Goal: Information Seeking & Learning: Learn about a topic

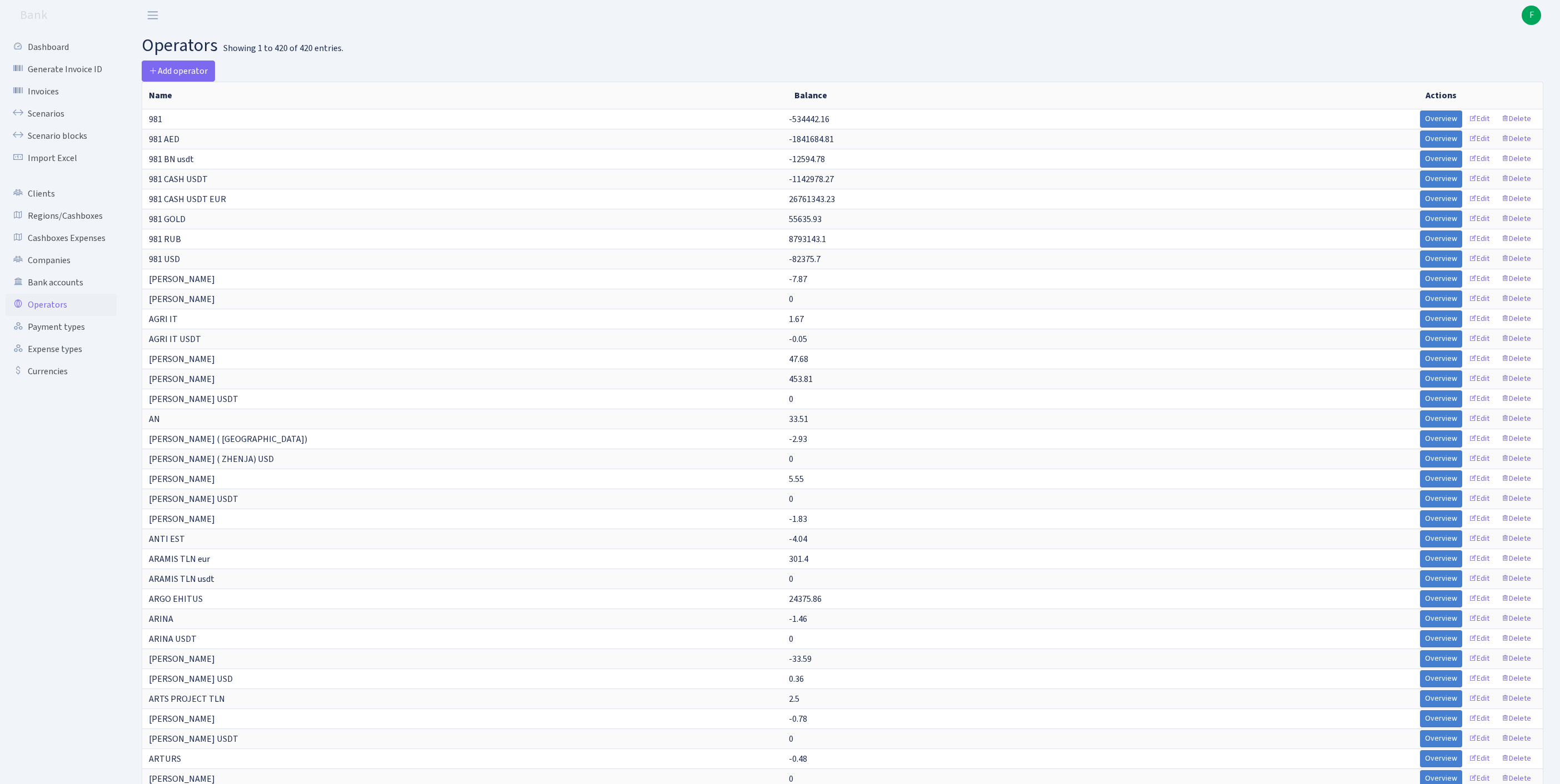
select select "-1"
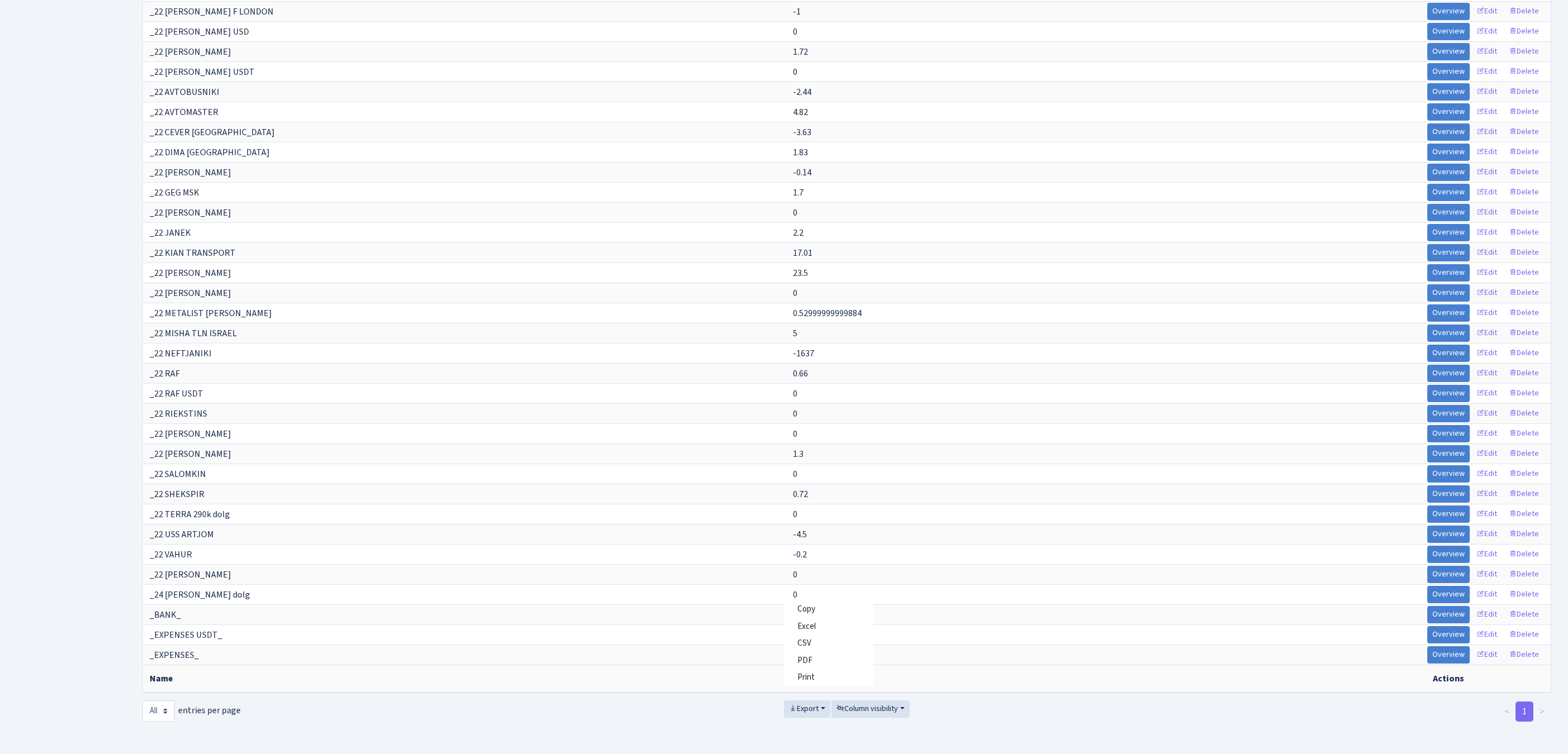
scroll to position [1512, 0]
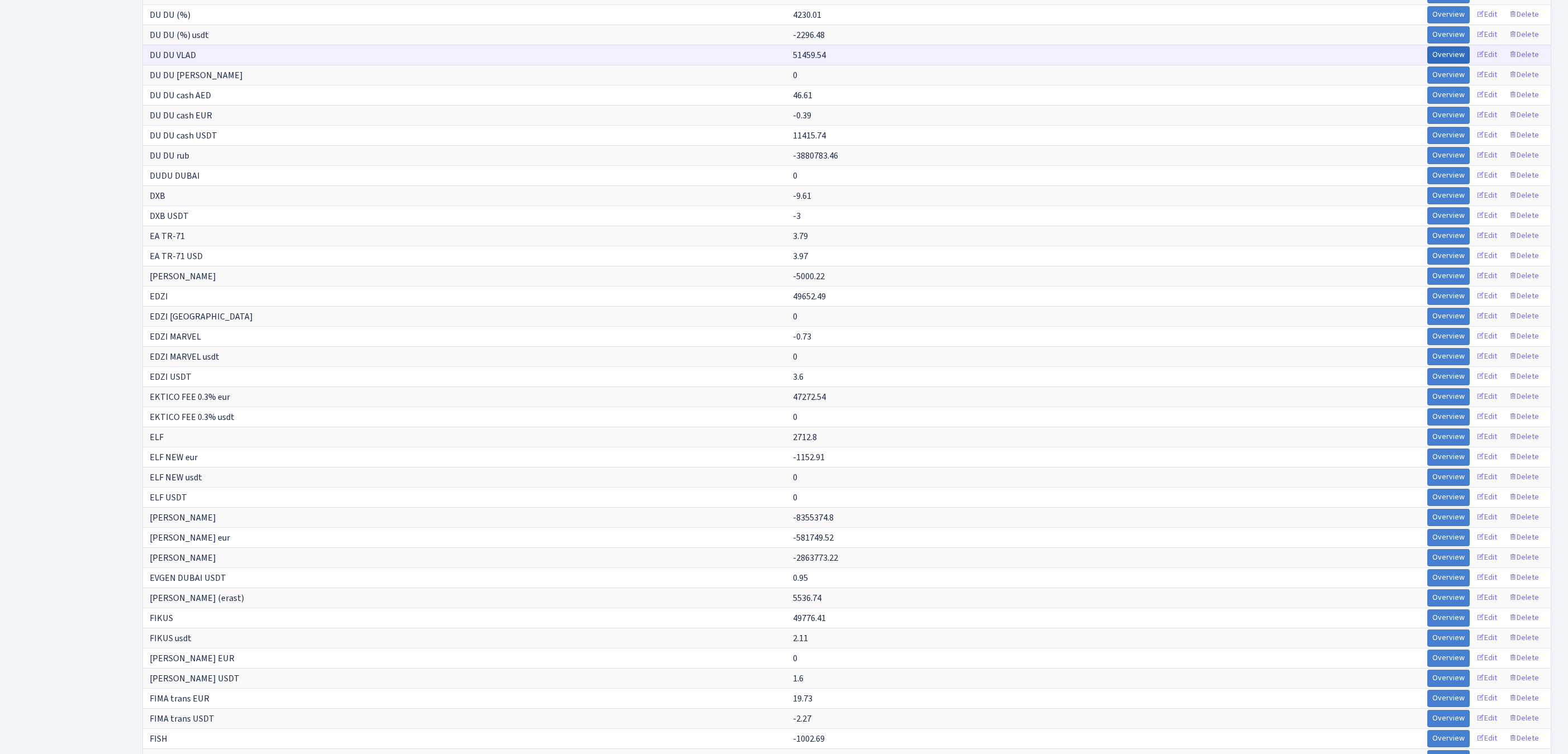
click at [1427, 63] on link "Overview" at bounding box center [1448, 55] width 42 height 18
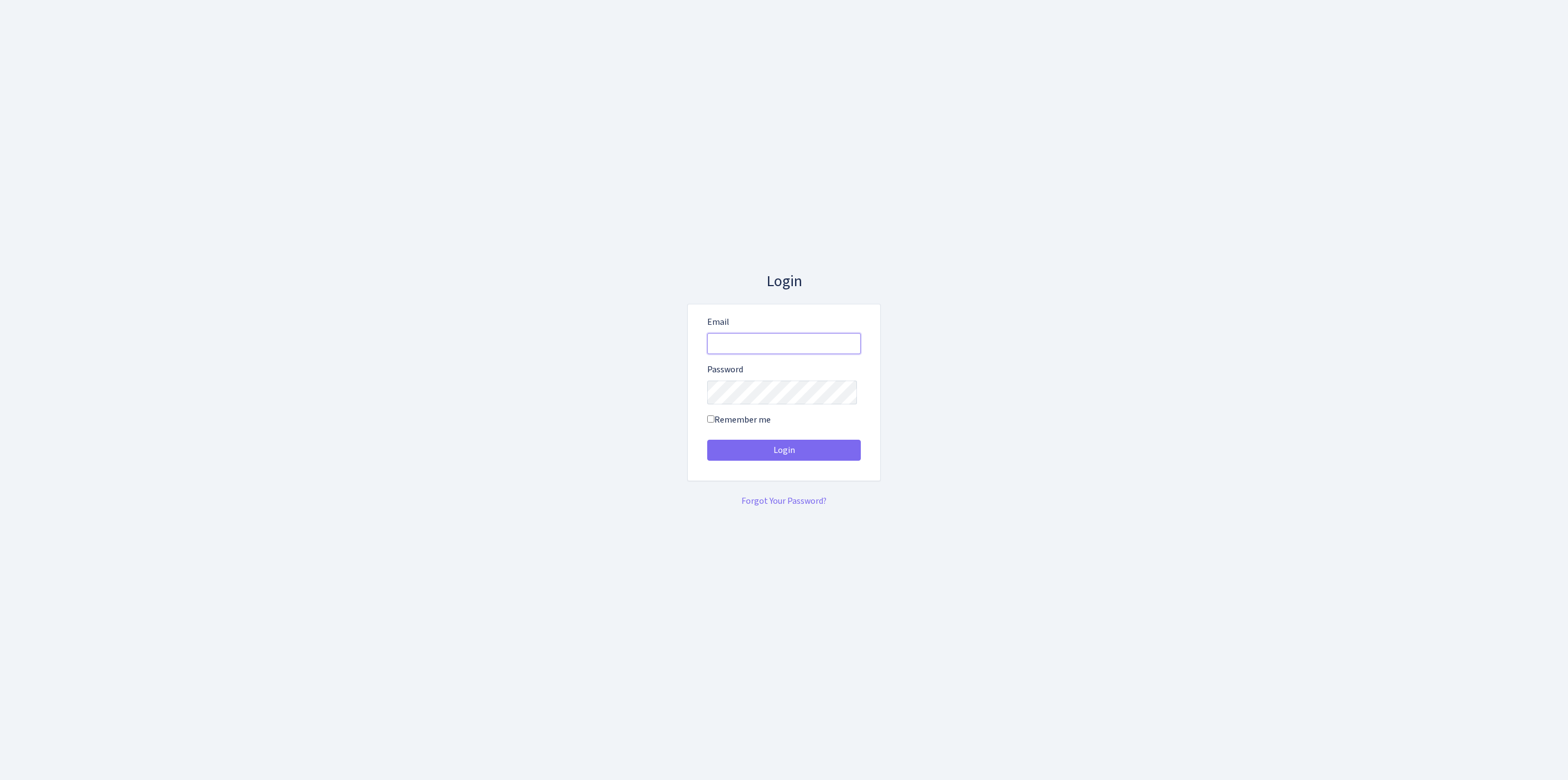
type input "feitan@bank.com"
click at [784, 454] on button "Login" at bounding box center [784, 450] width 154 height 21
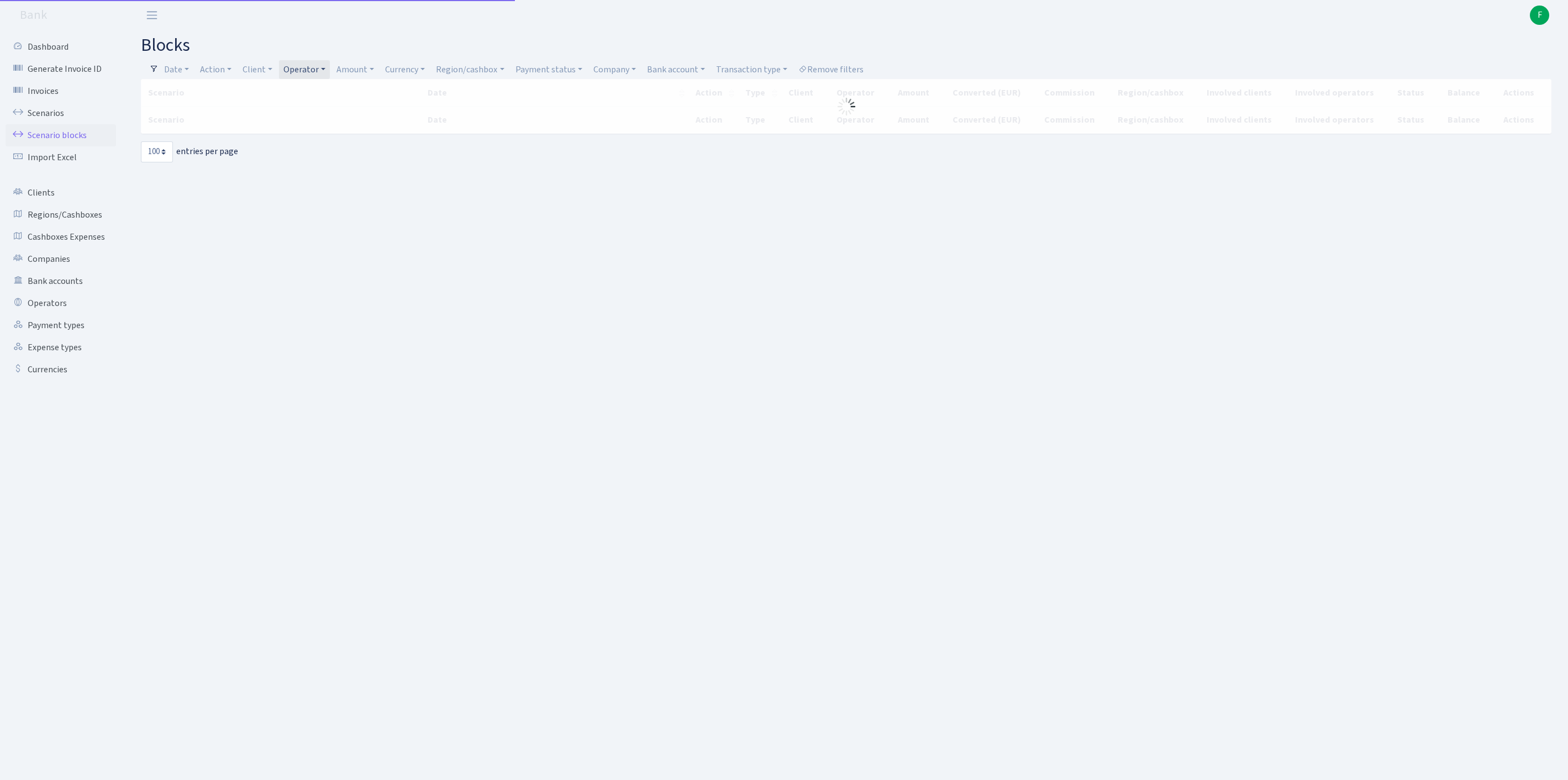
select select "100"
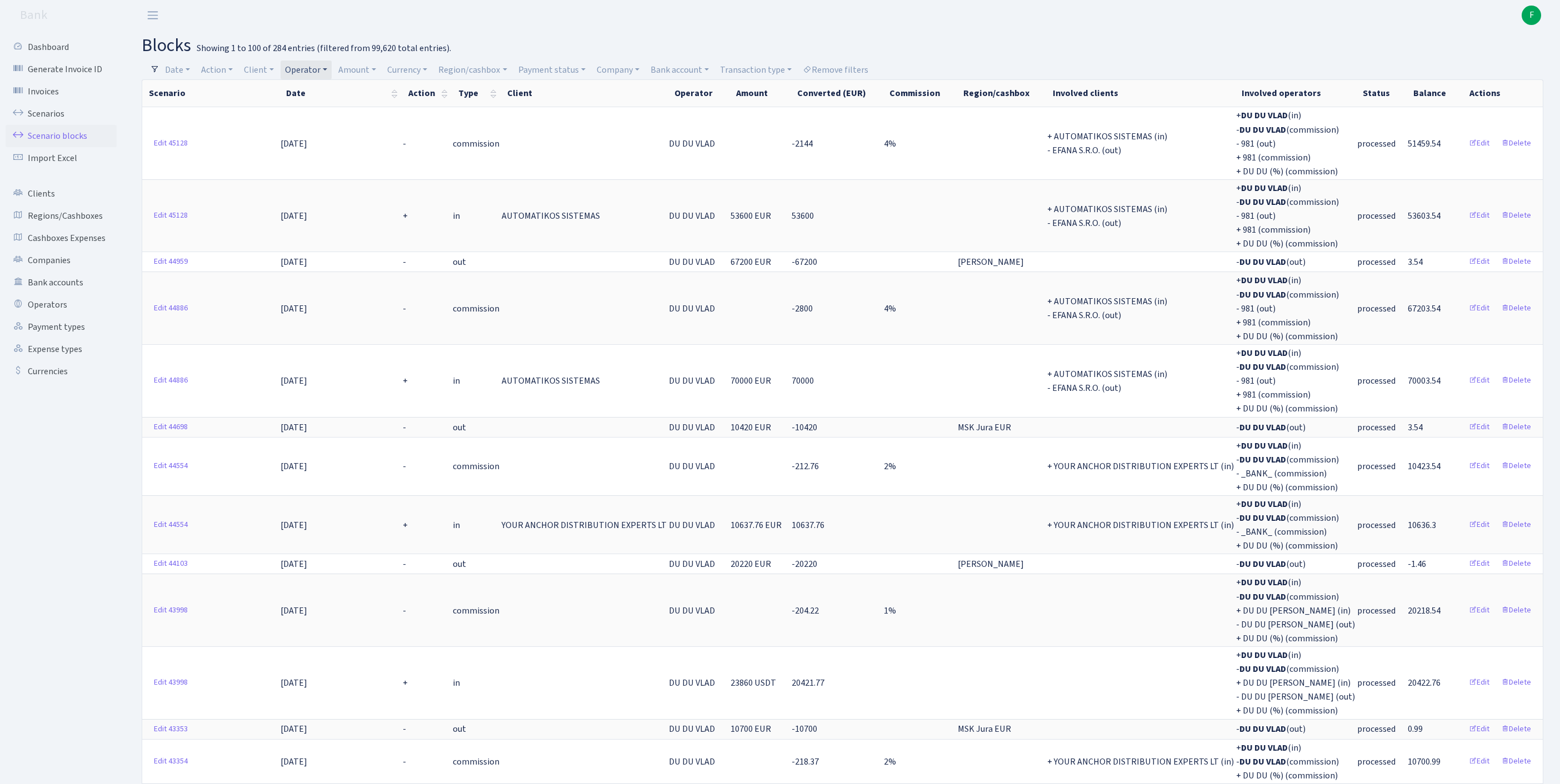
click at [713, 39] on h2 "blocks Showing 1 to 100 of 284 entries (filtered from 99,620 total entries)." at bounding box center [842, 45] width 1401 height 21
click at [48, 316] on link "Operators" at bounding box center [61, 304] width 111 height 22
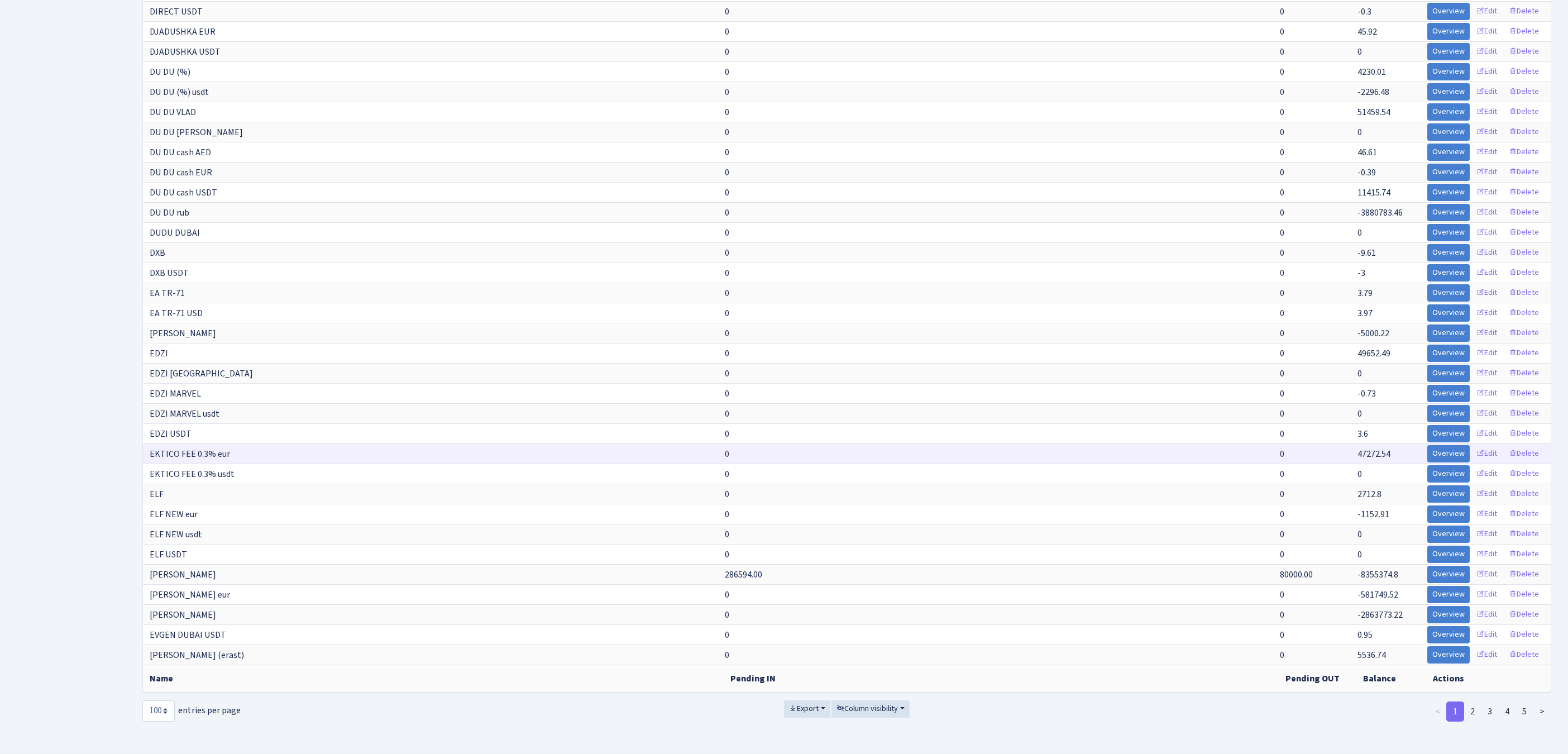
scroll to position [1990, 0]
select select "-1"
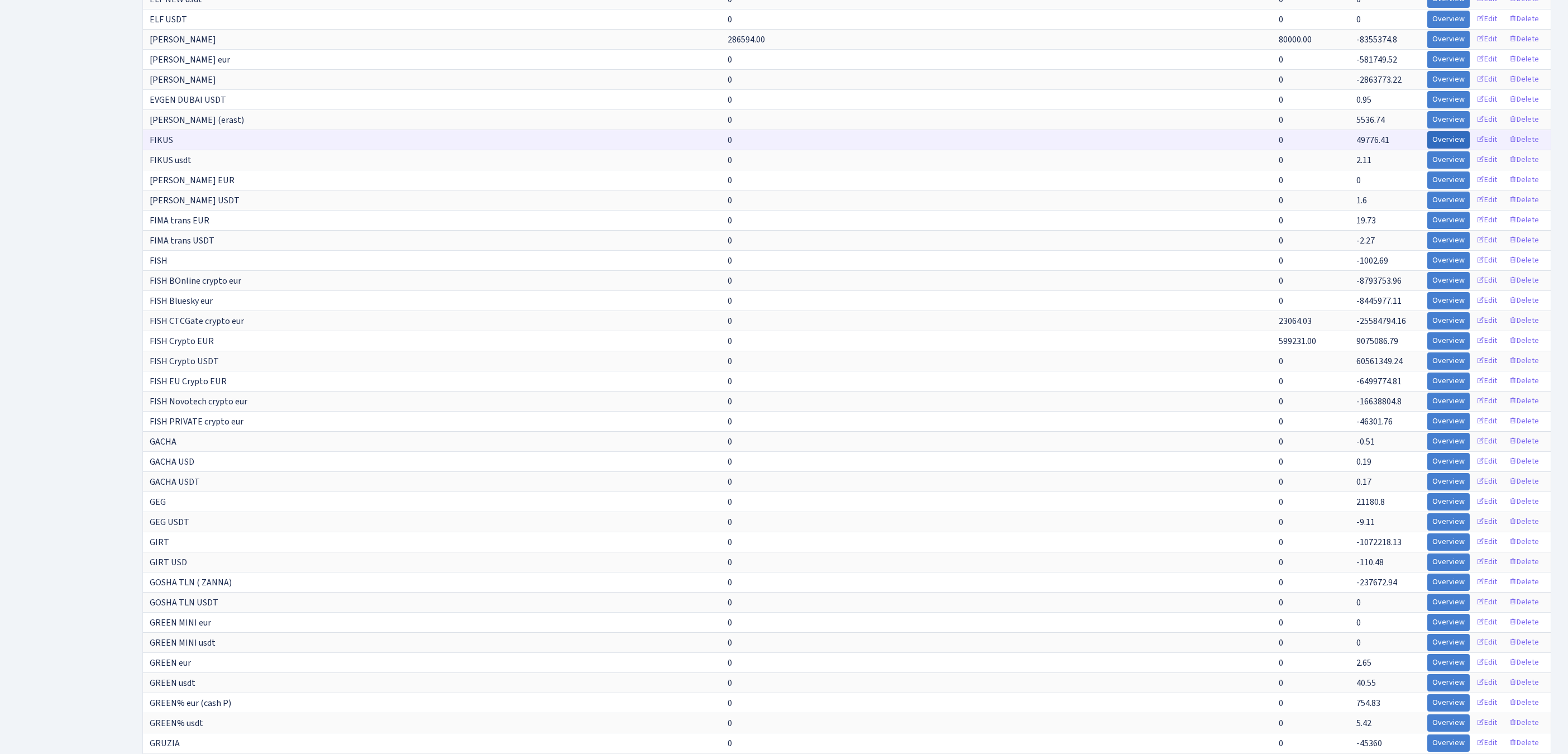
click at [1427, 148] on link "Overview" at bounding box center [1448, 140] width 42 height 18
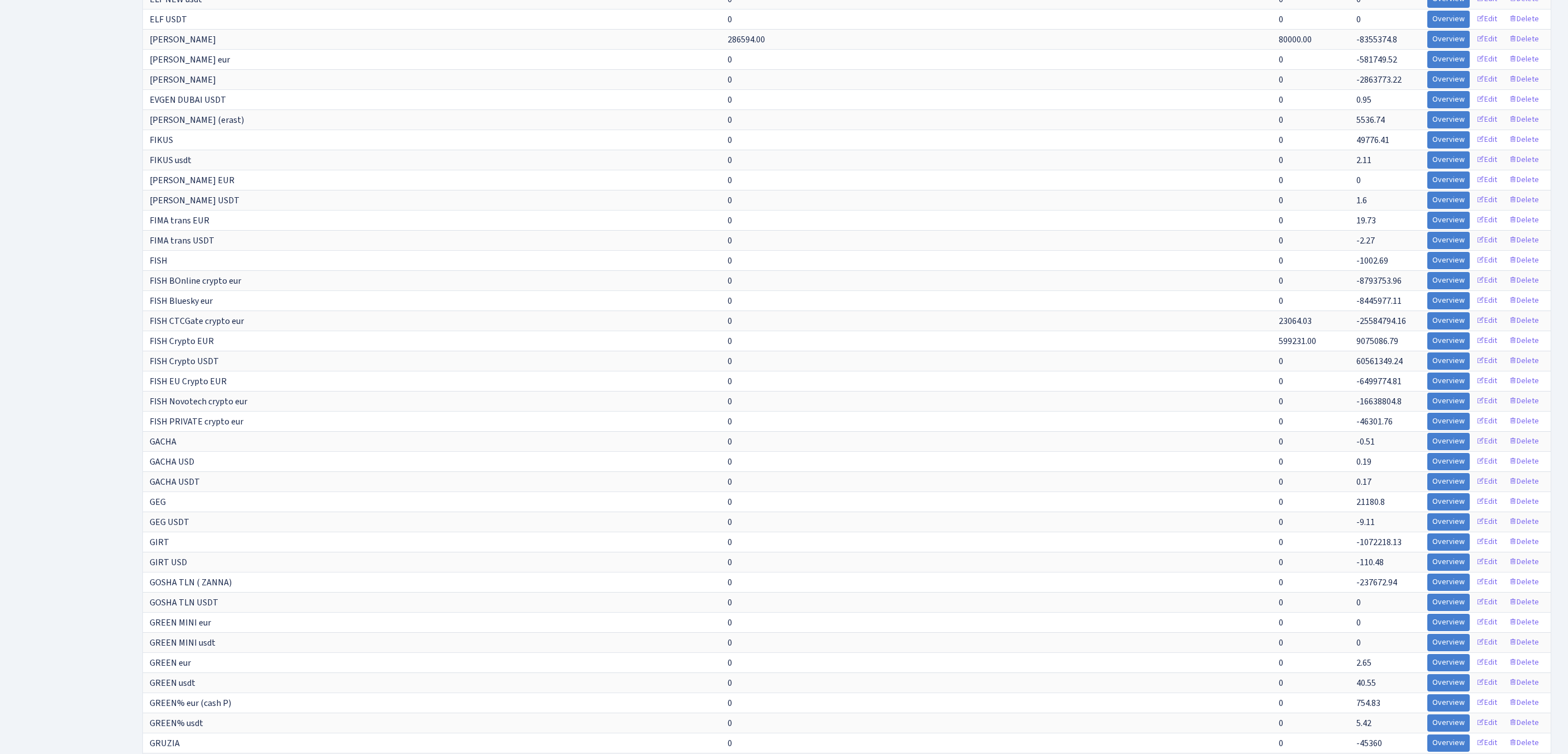
scroll to position [2719, 0]
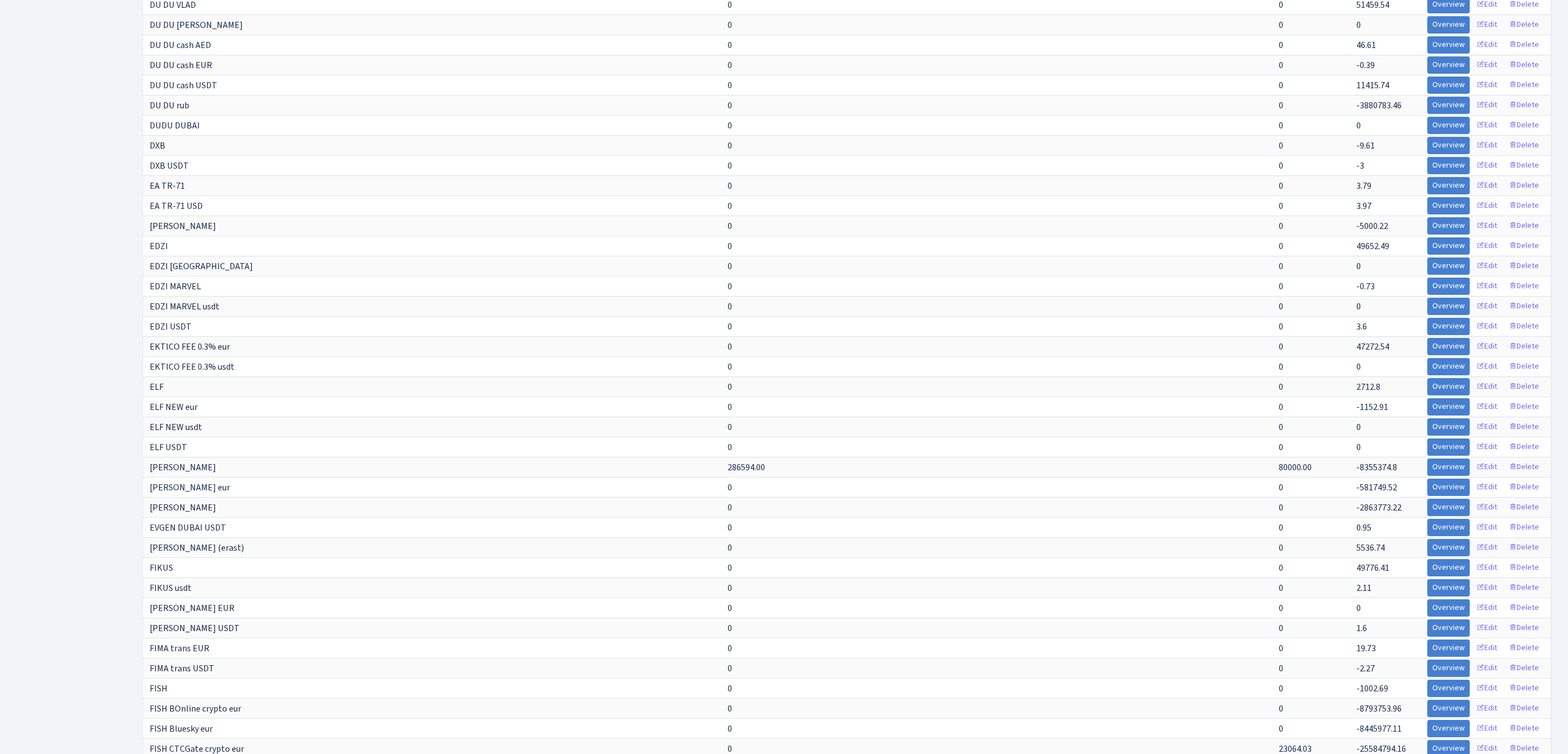
scroll to position [7570, 0]
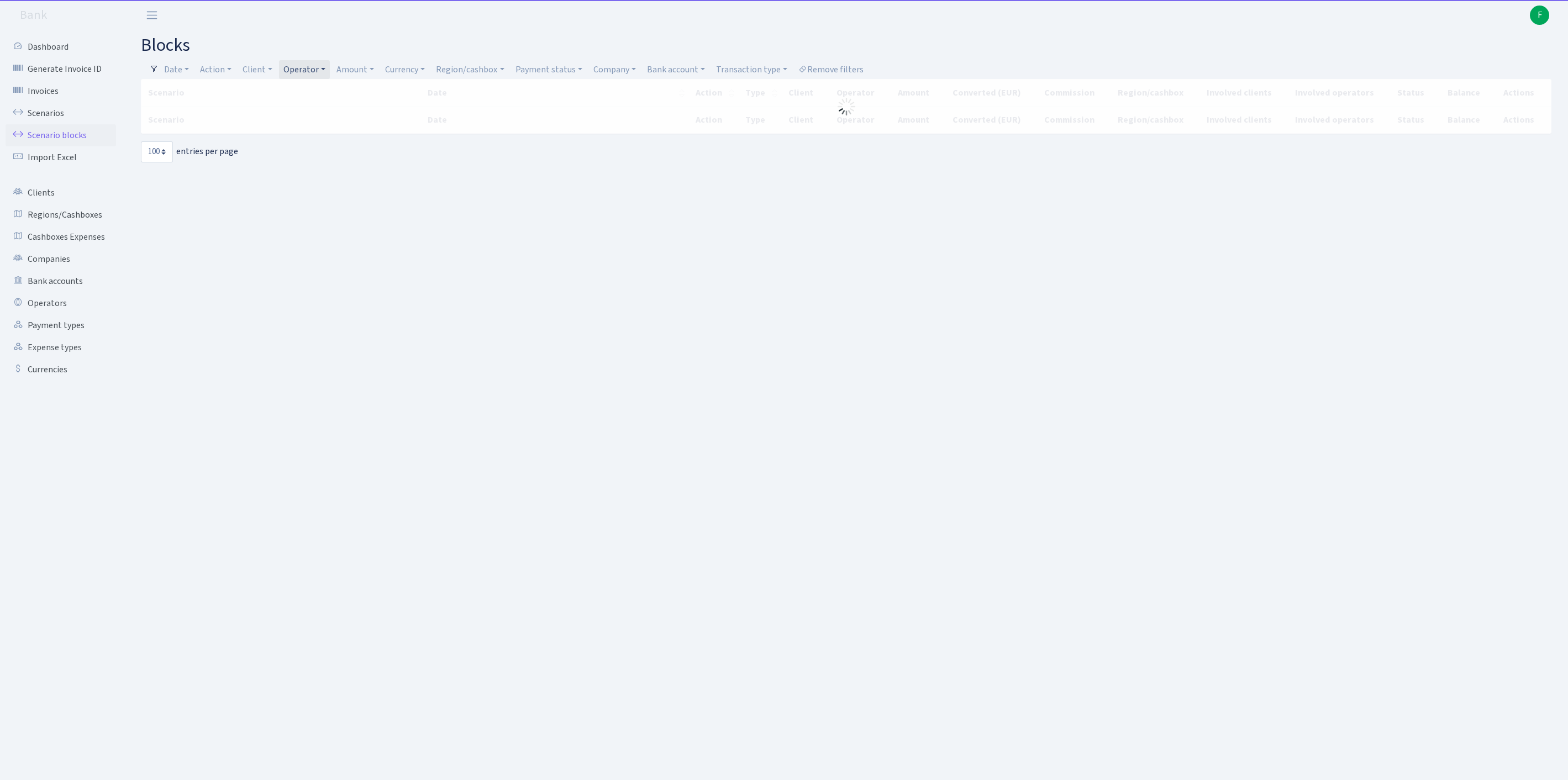
select select "100"
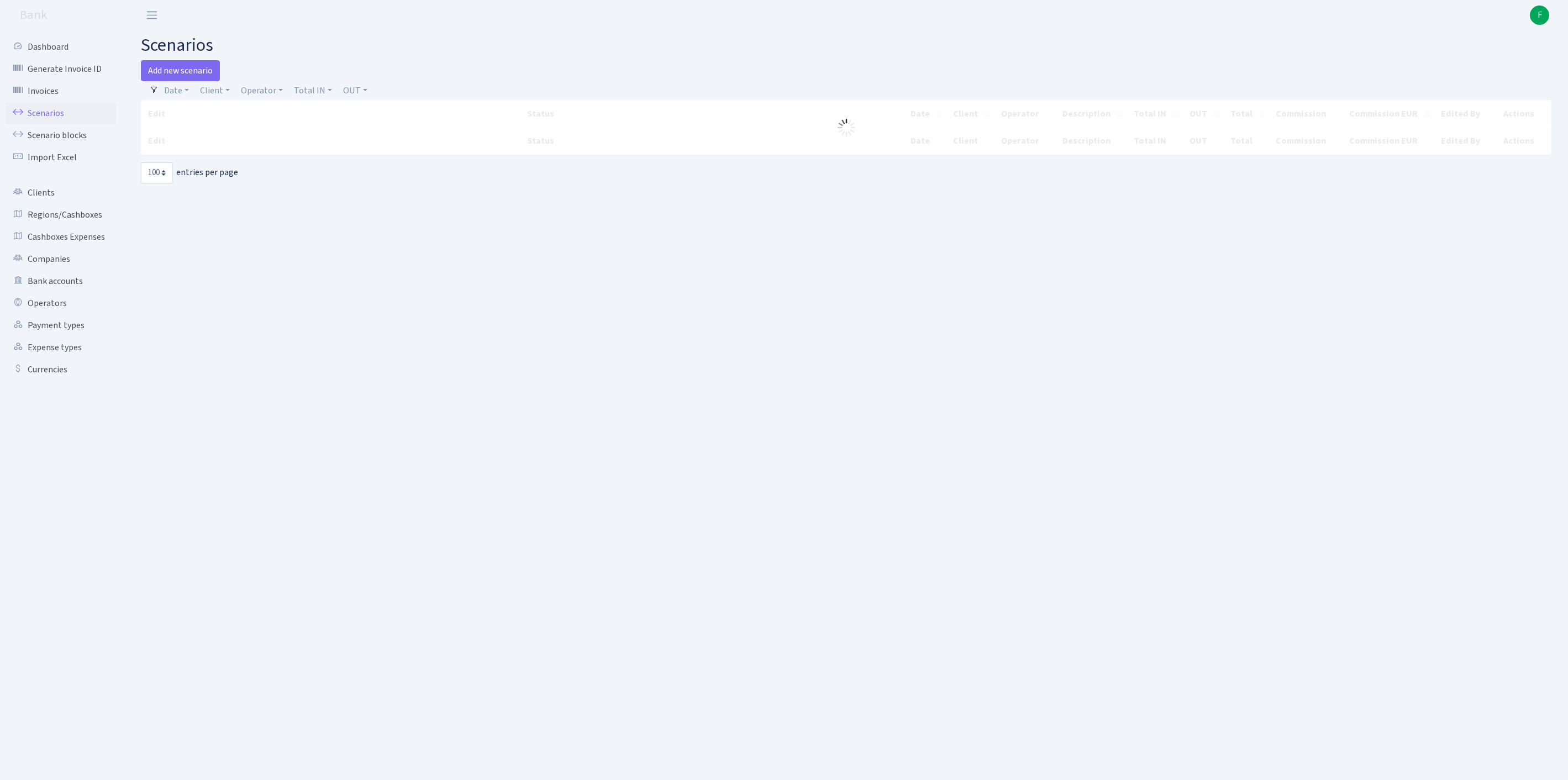
select select "100"
click at [222, 98] on link "Client" at bounding box center [214, 90] width 38 height 19
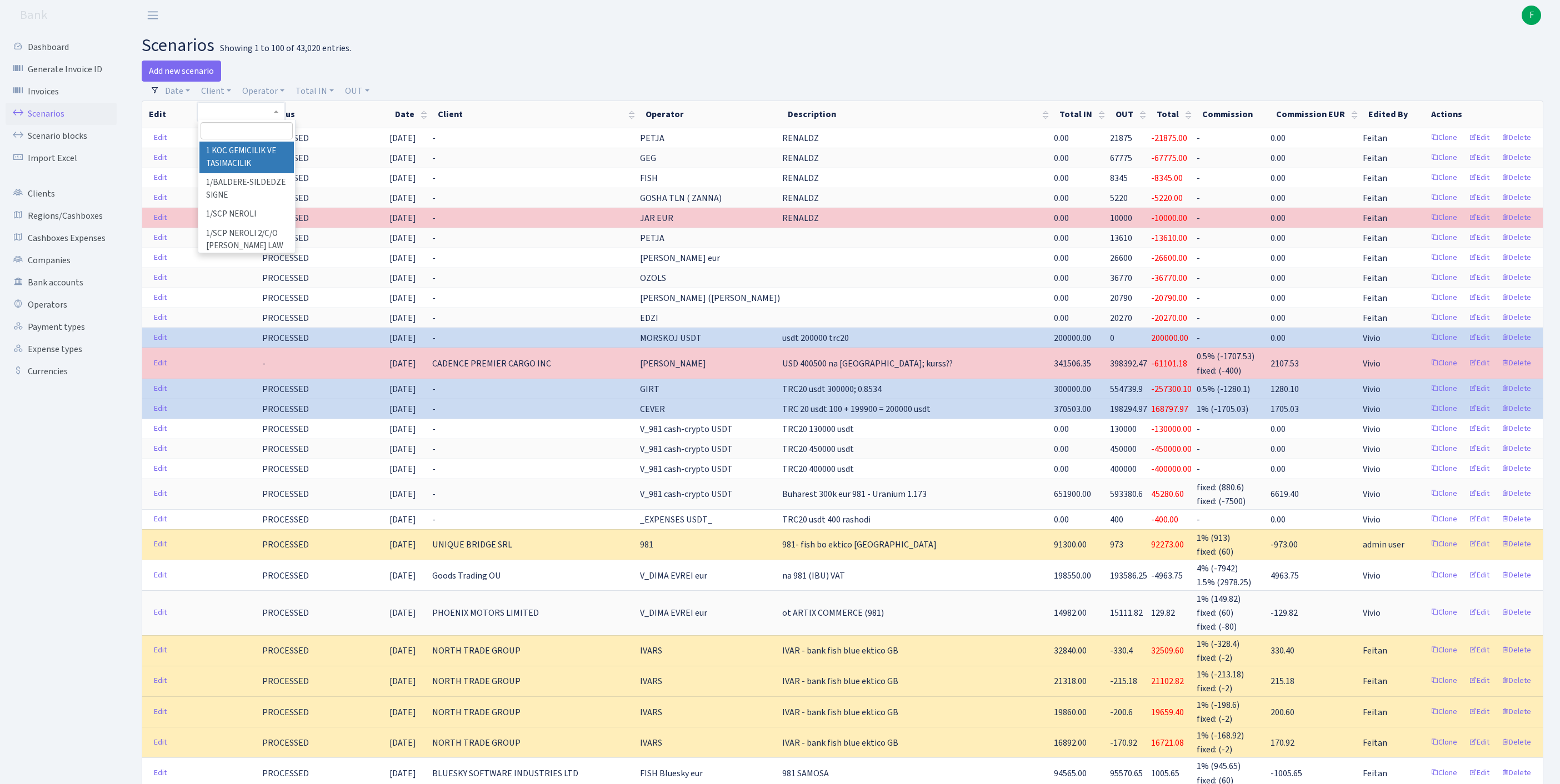
click at [237, 139] on input "search" at bounding box center [247, 131] width 92 height 18
type input "DBF"
